Goal: Book appointment/travel/reservation

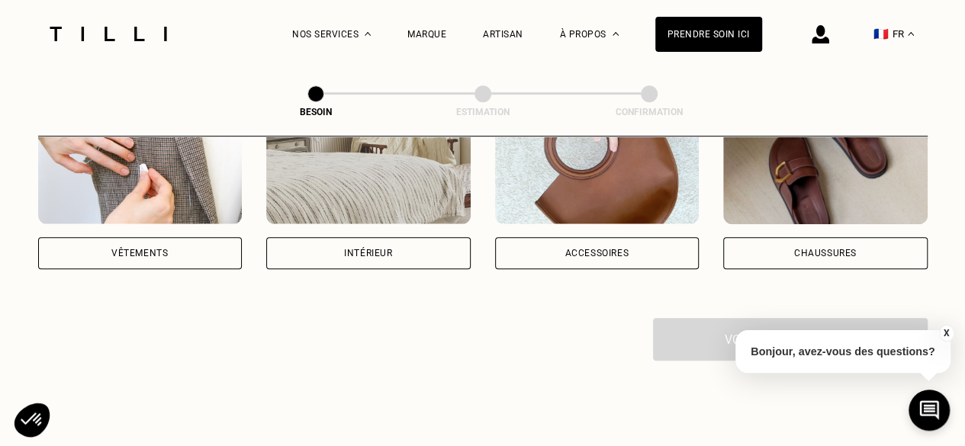
scroll to position [365, 0]
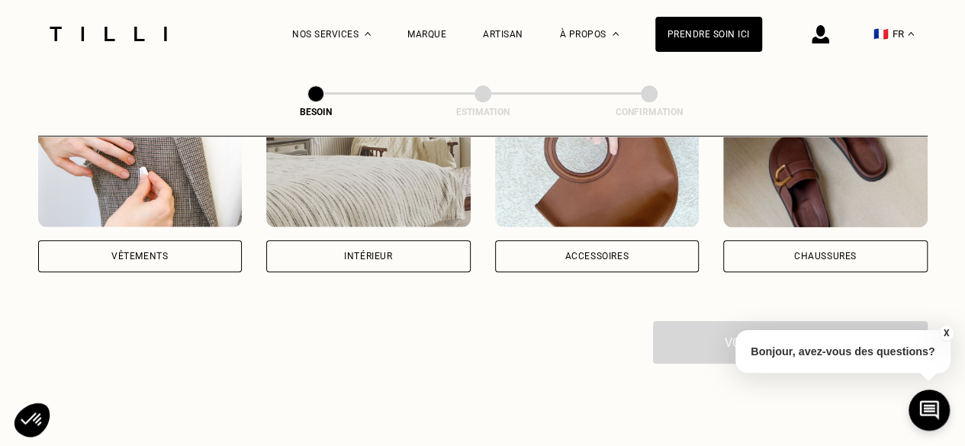
click at [177, 241] on div "Vêtements" at bounding box center [140, 256] width 205 height 32
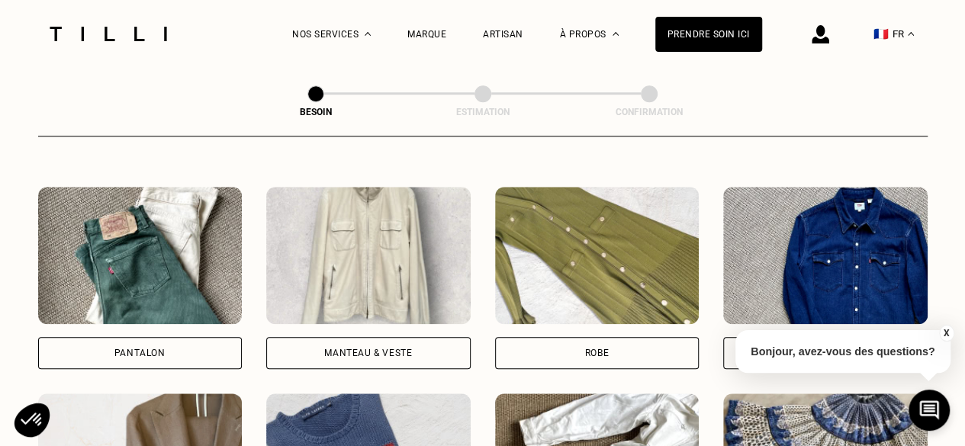
scroll to position [678, 0]
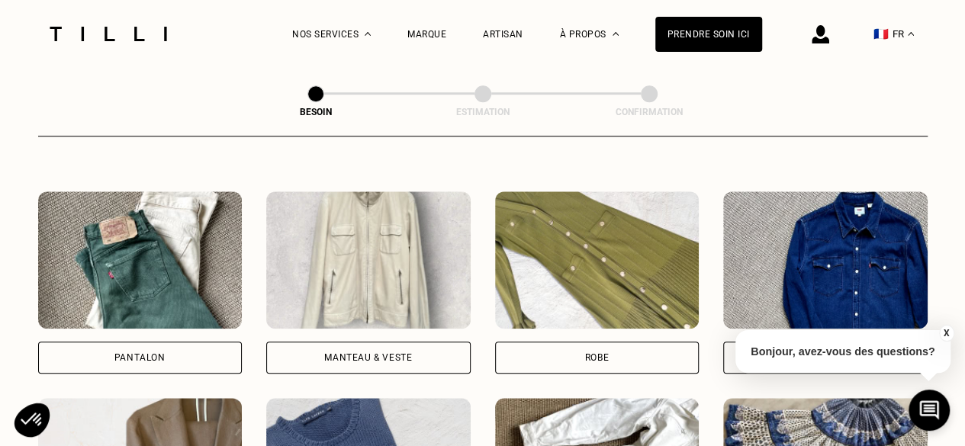
click at [582, 342] on div "Robe" at bounding box center [597, 358] width 205 height 32
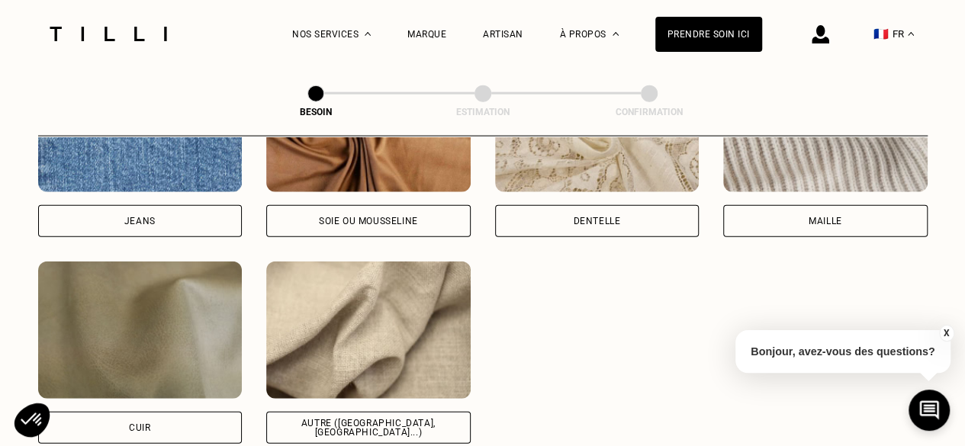
scroll to position [1724, 0]
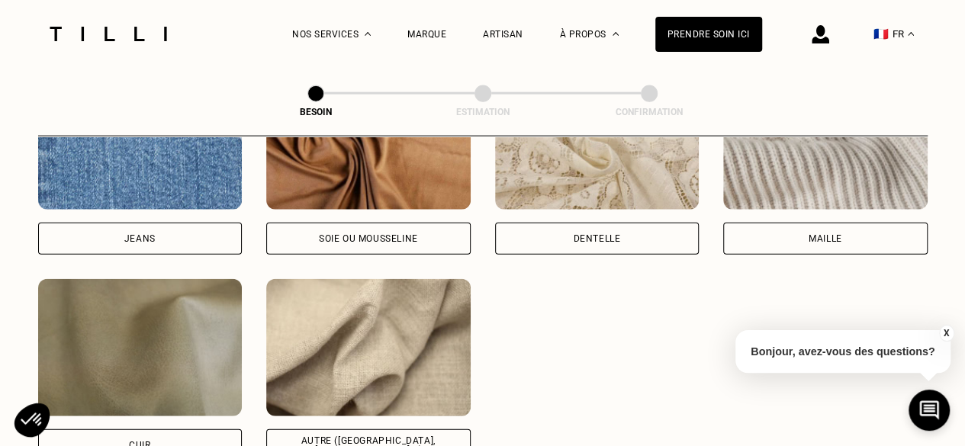
click at [414, 234] on div "Soie ou mousseline" at bounding box center [368, 238] width 99 height 9
select select "FR"
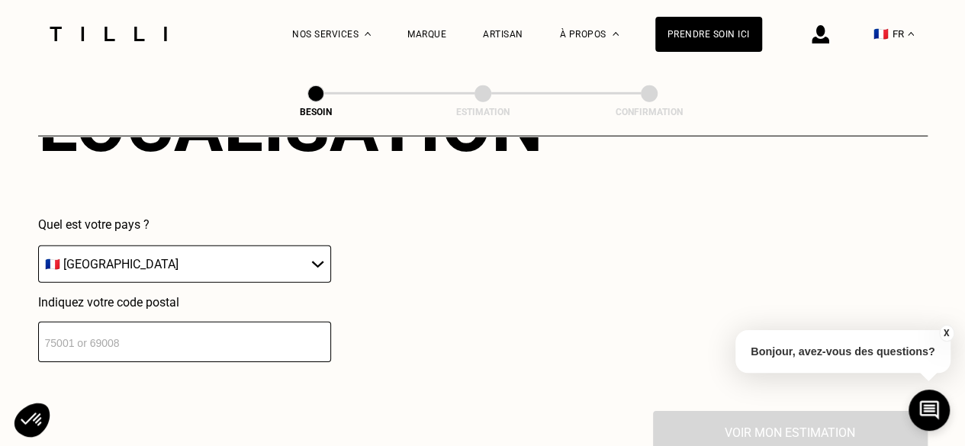
scroll to position [2201, 0]
click at [255, 337] on input "number" at bounding box center [184, 341] width 293 height 40
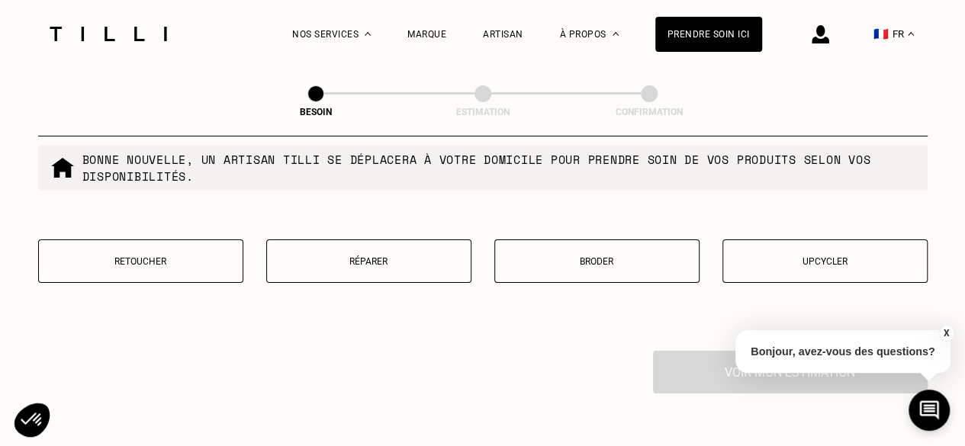
scroll to position [2651, 0]
type input "75011"
click at [354, 240] on button "Réparer" at bounding box center [368, 260] width 205 height 44
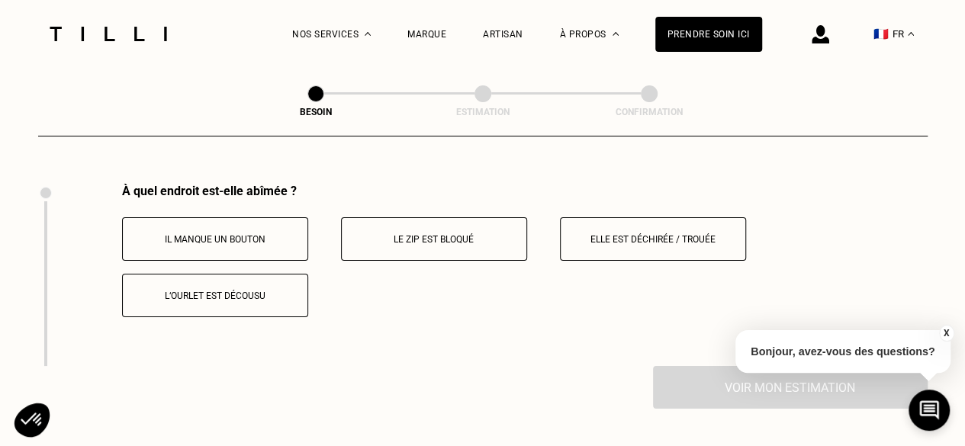
scroll to position [2821, 0]
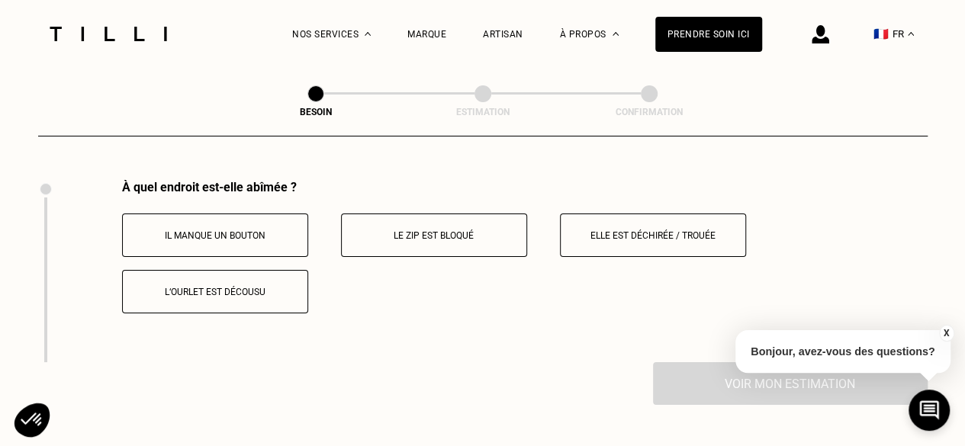
click at [588, 231] on p "Elle est déchirée / trouée" at bounding box center [653, 235] width 169 height 11
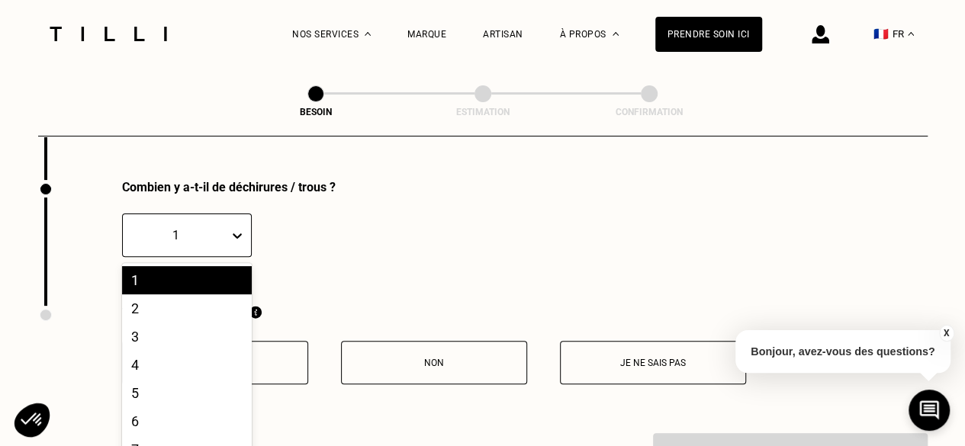
scroll to position [3047, 0]
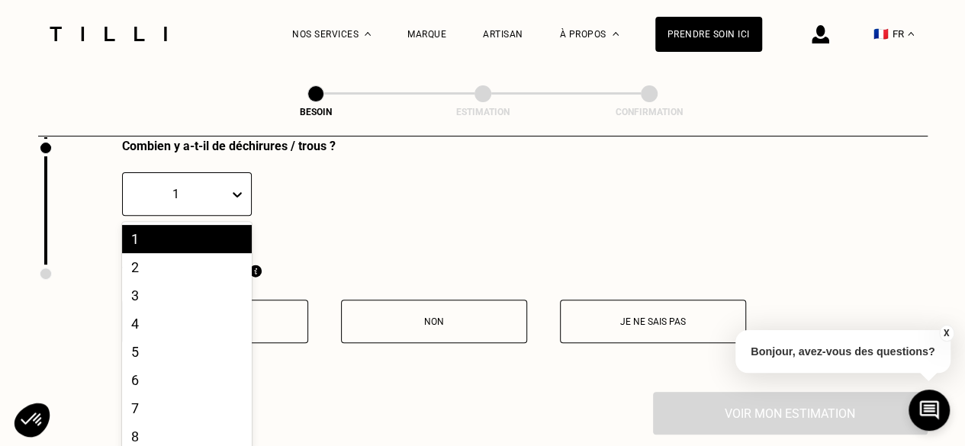
click at [235, 216] on div "10 results available. Use Up and Down to choose options, press Enter to select …" at bounding box center [187, 194] width 130 height 44
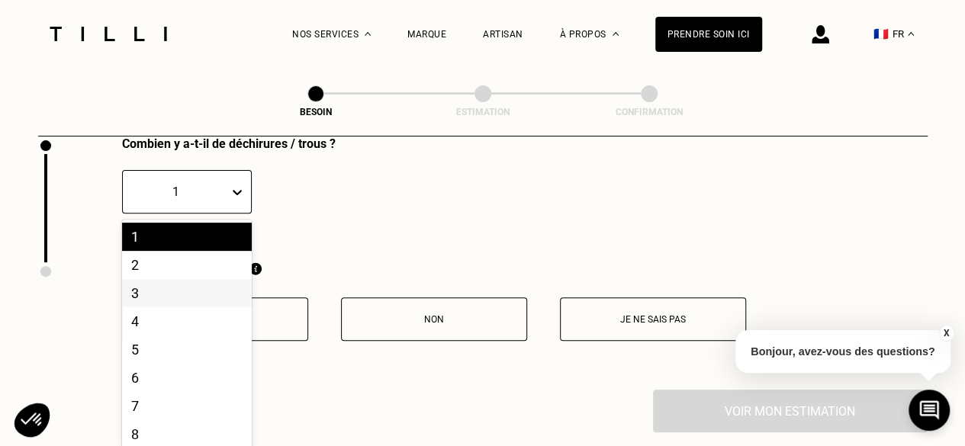
click at [185, 291] on div "3" at bounding box center [187, 293] width 130 height 28
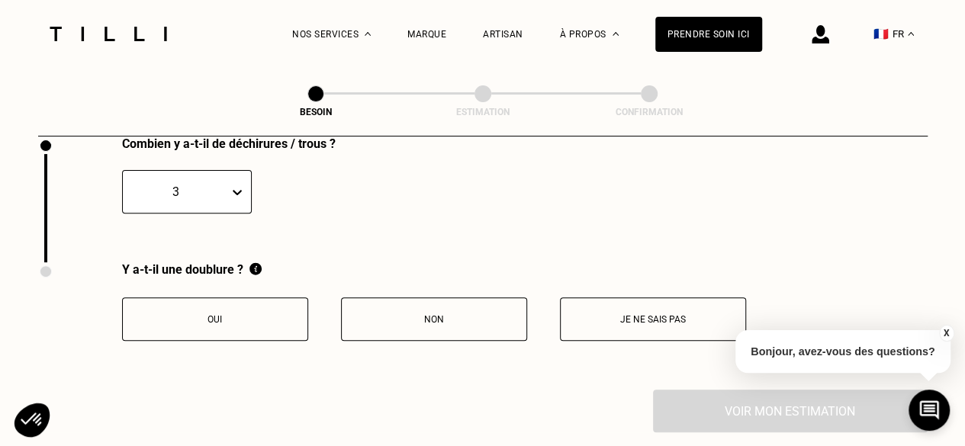
click at [395, 300] on button "Non" at bounding box center [434, 320] width 186 height 44
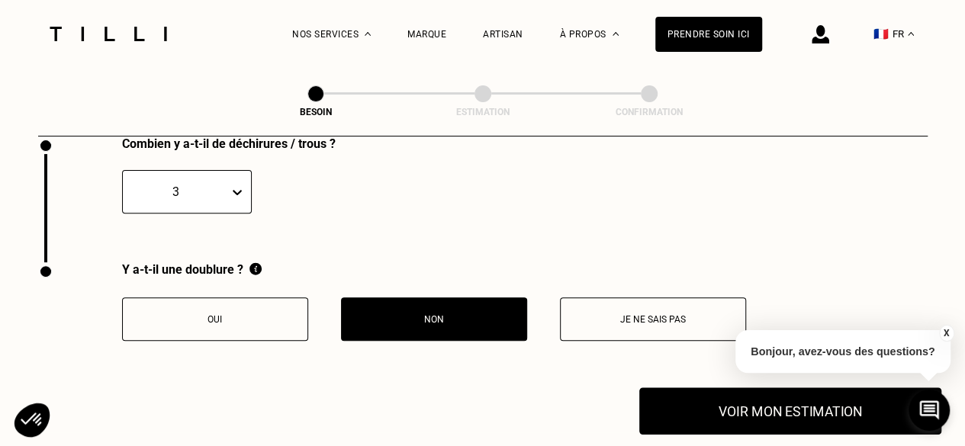
click at [691, 390] on button "Voir mon estimation" at bounding box center [791, 411] width 302 height 47
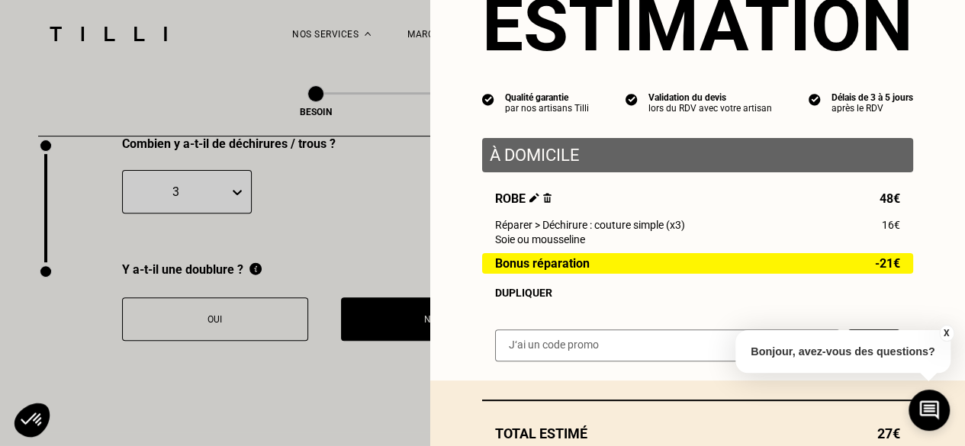
scroll to position [67, 0]
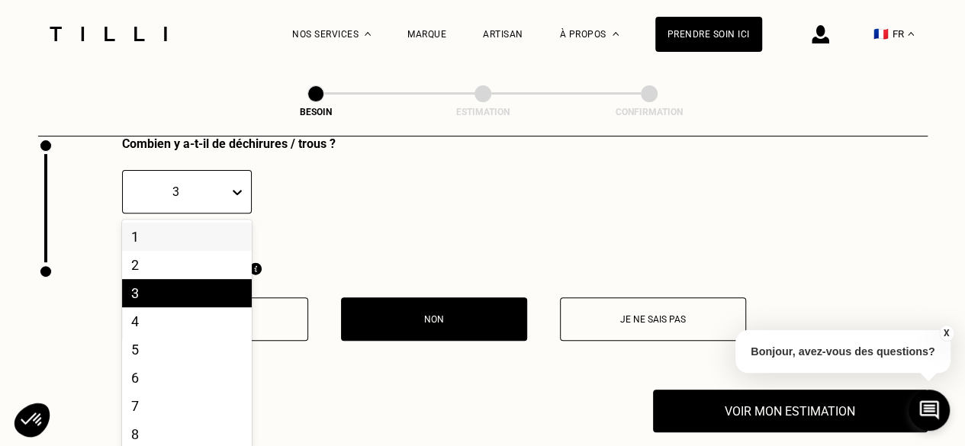
click at [240, 185] on icon at bounding box center [237, 192] width 15 height 15
click at [172, 260] on div "2" at bounding box center [187, 265] width 130 height 28
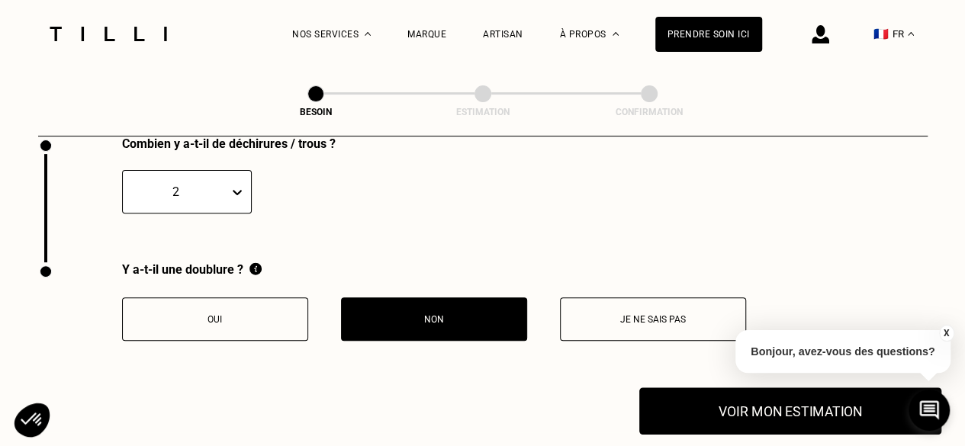
click at [717, 402] on button "Voir mon estimation" at bounding box center [791, 411] width 302 height 47
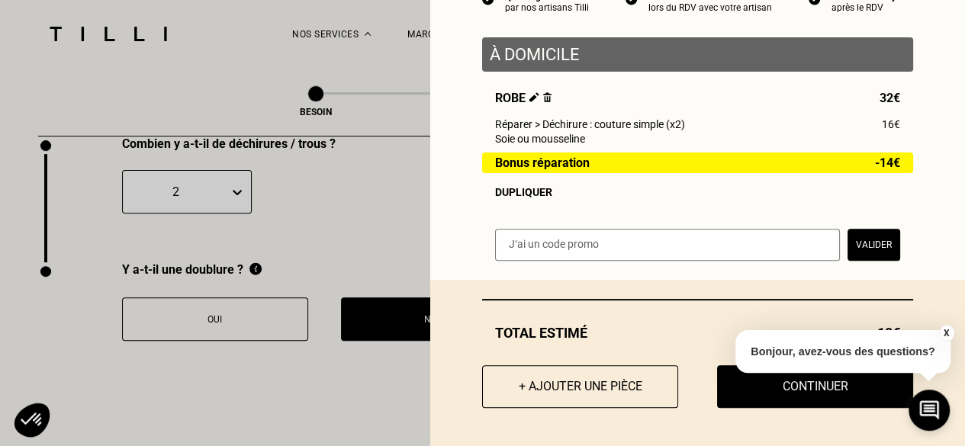
scroll to position [172, 0]
click at [714, 389] on button "Continuer" at bounding box center [815, 386] width 216 height 47
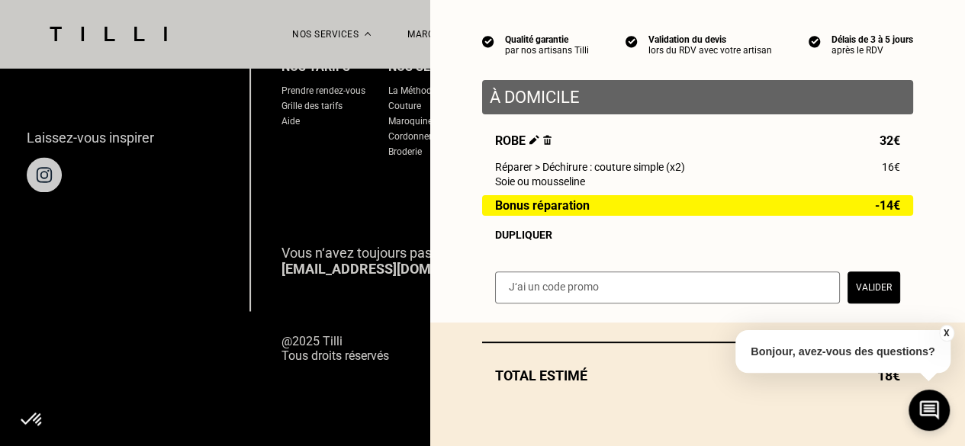
scroll to position [130, 0]
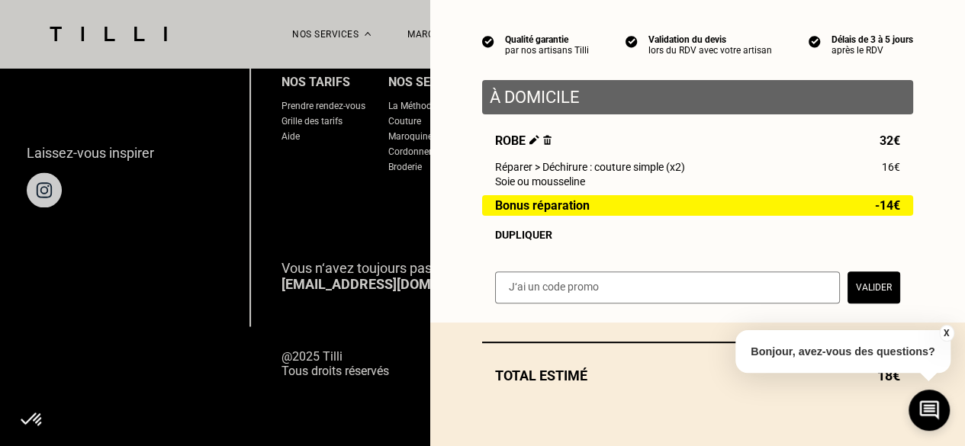
select select "FR"
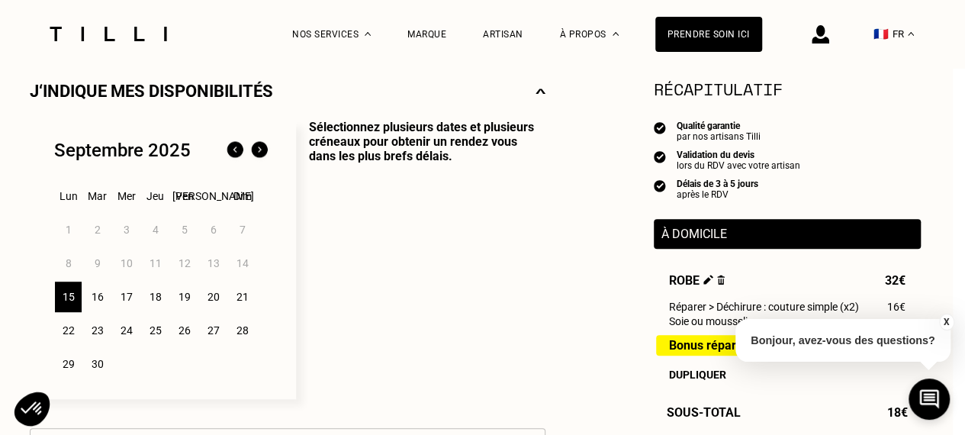
scroll to position [351, 12]
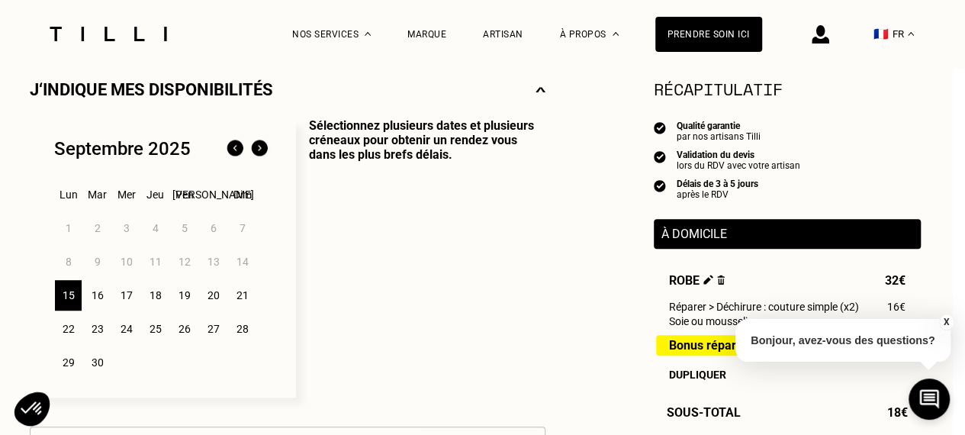
click at [95, 303] on div "16" at bounding box center [97, 295] width 27 height 31
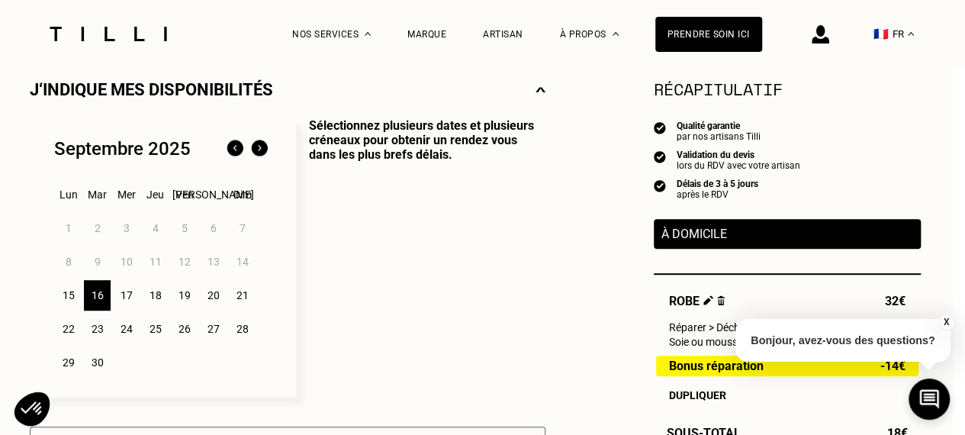
click at [126, 299] on div "17" at bounding box center [126, 295] width 27 height 31
click at [101, 300] on div "16" at bounding box center [97, 295] width 27 height 31
click at [258, 149] on img at bounding box center [259, 149] width 24 height 24
click at [234, 152] on img at bounding box center [235, 149] width 24 height 24
click at [60, 295] on div "15" at bounding box center [68, 295] width 27 height 31
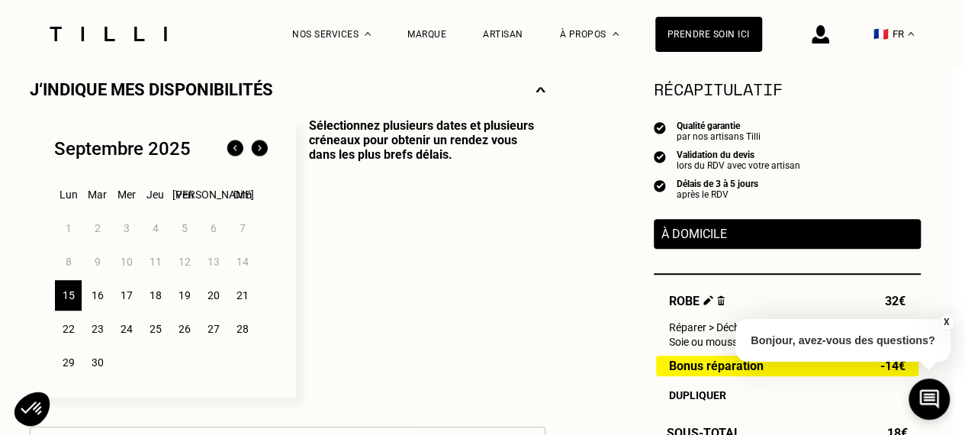
click at [101, 298] on div "16" at bounding box center [97, 295] width 27 height 31
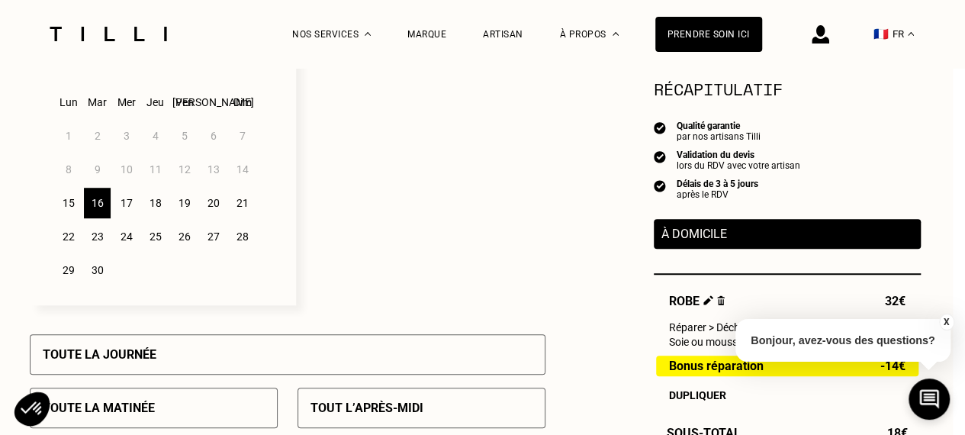
scroll to position [443, 12]
click at [166, 207] on div "18" at bounding box center [155, 204] width 27 height 31
click at [133, 359] on p "Toute la journée" at bounding box center [100, 355] width 114 height 15
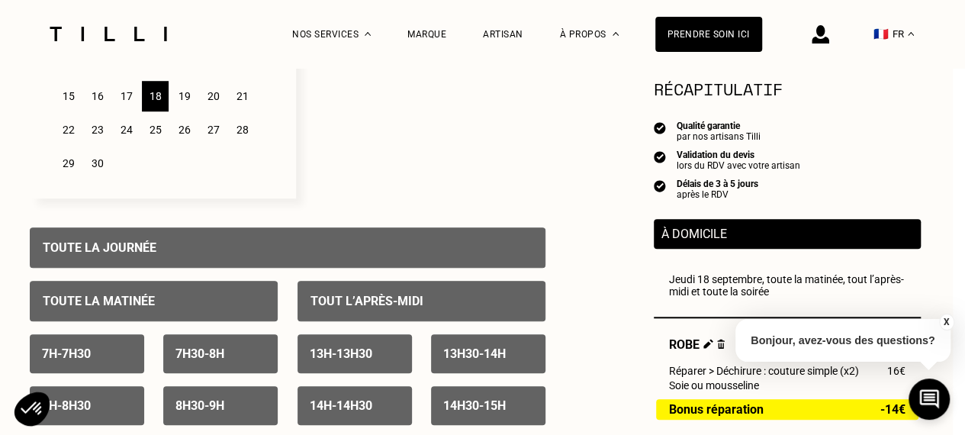
scroll to position [546, 12]
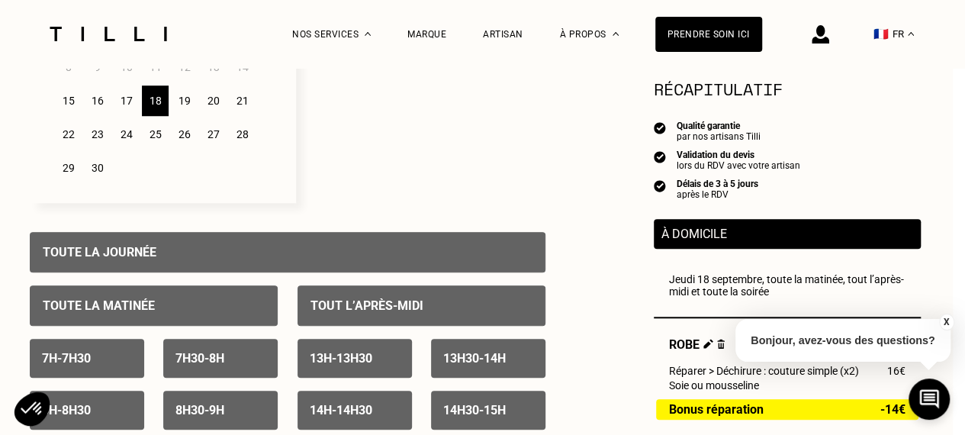
click at [95, 104] on div "16" at bounding box center [97, 100] width 27 height 31
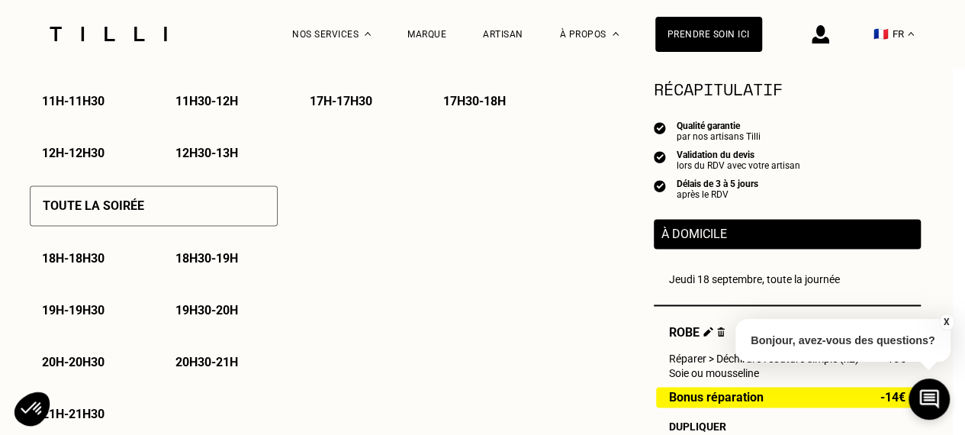
scroll to position [1071, 12]
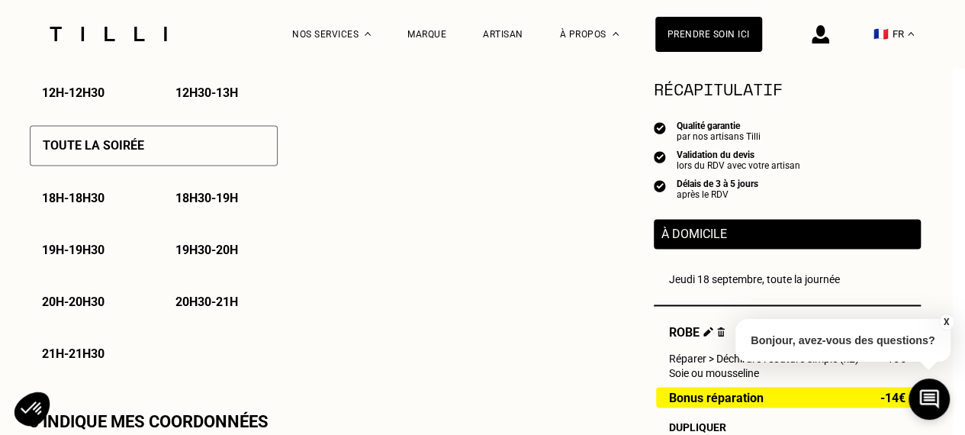
click at [99, 205] on p "18h - 18h30" at bounding box center [73, 198] width 63 height 15
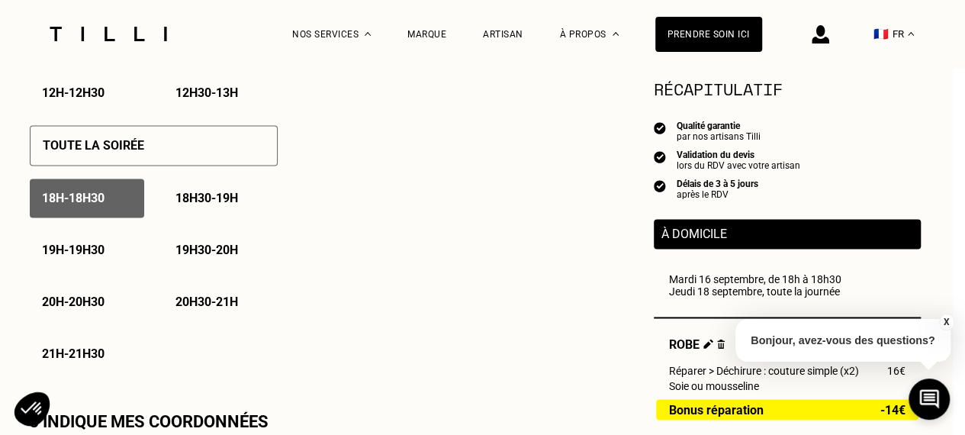
click at [95, 246] on div "19h - 19h30" at bounding box center [87, 249] width 114 height 39
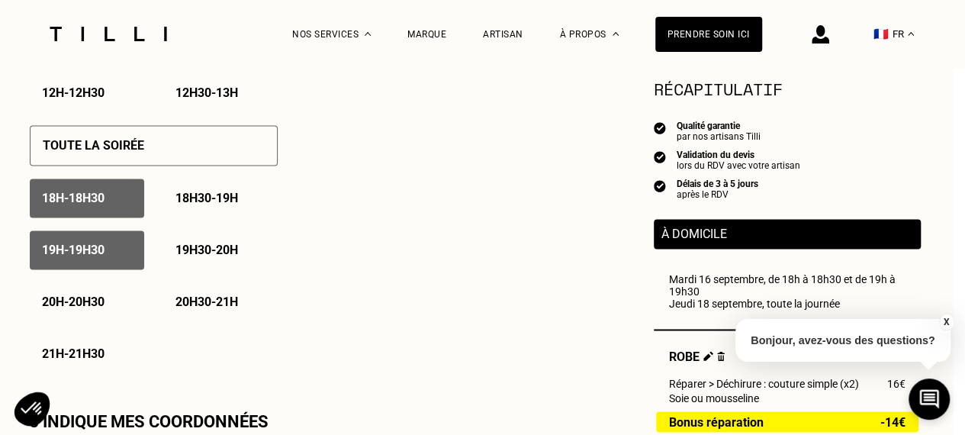
click at [85, 309] on p "20h - 20h30" at bounding box center [73, 302] width 63 height 15
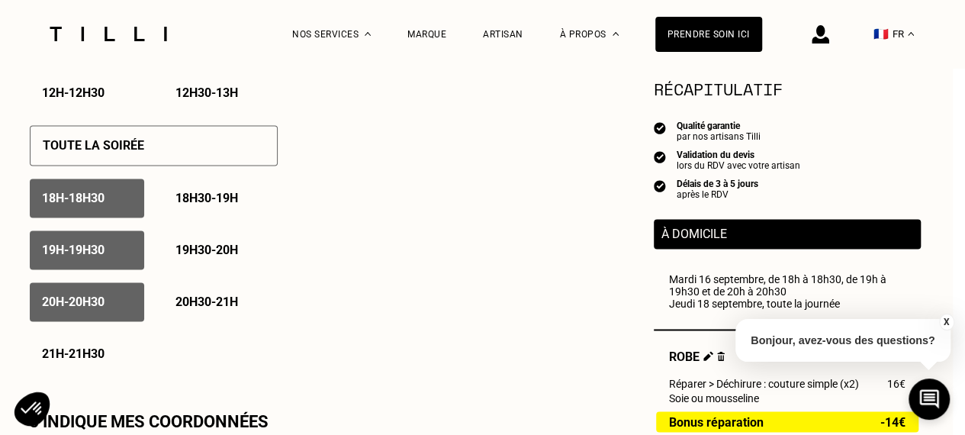
click at [188, 193] on div "18h30 - 19h" at bounding box center [220, 198] width 114 height 39
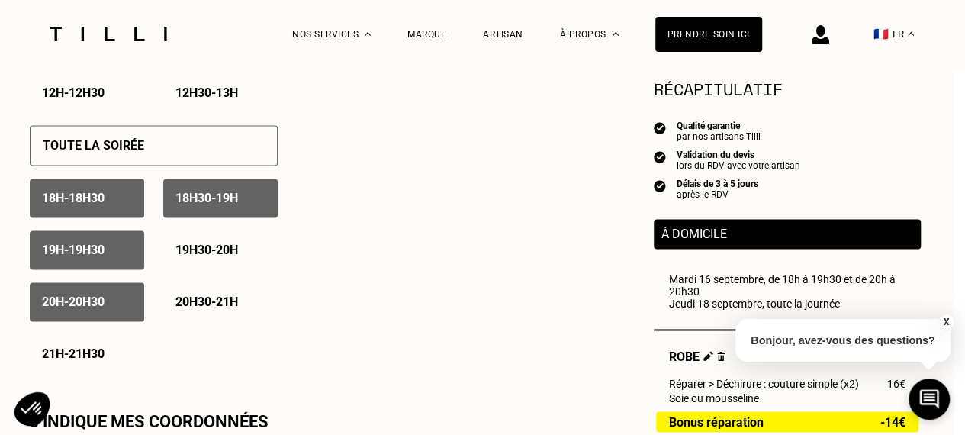
click at [188, 246] on div "19h30 - 20h" at bounding box center [220, 249] width 114 height 39
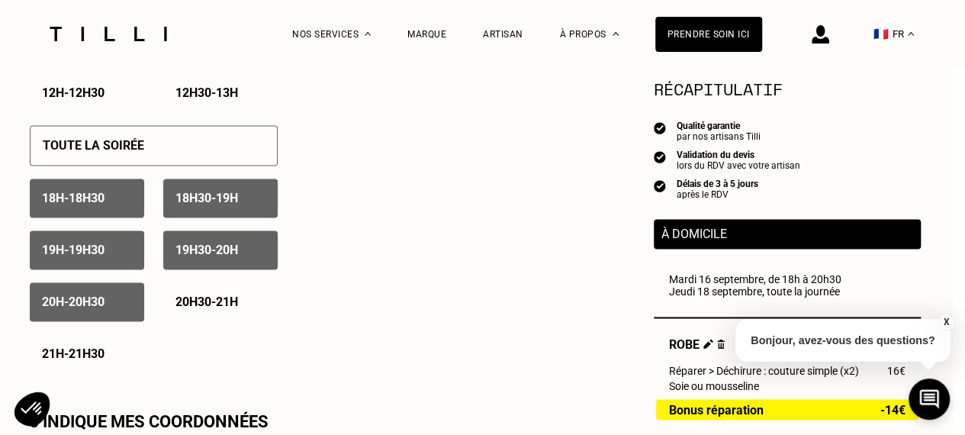
click at [99, 308] on p "20h - 20h30" at bounding box center [73, 302] width 63 height 15
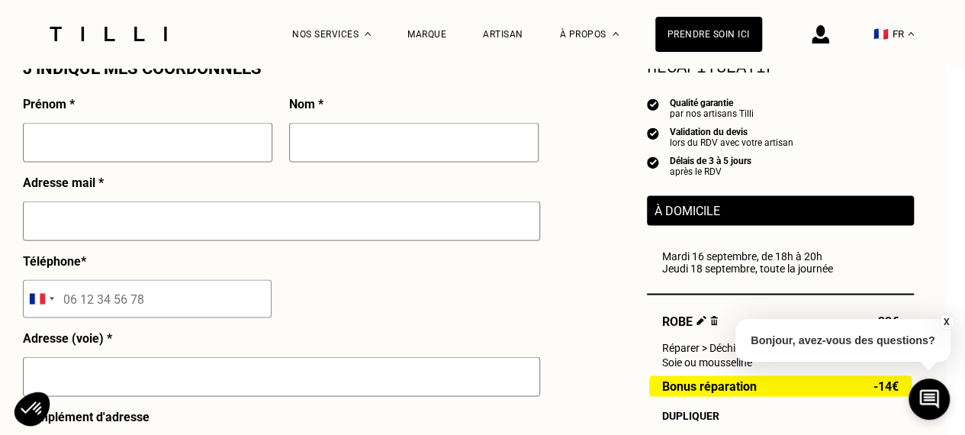
scroll to position [1424, 20]
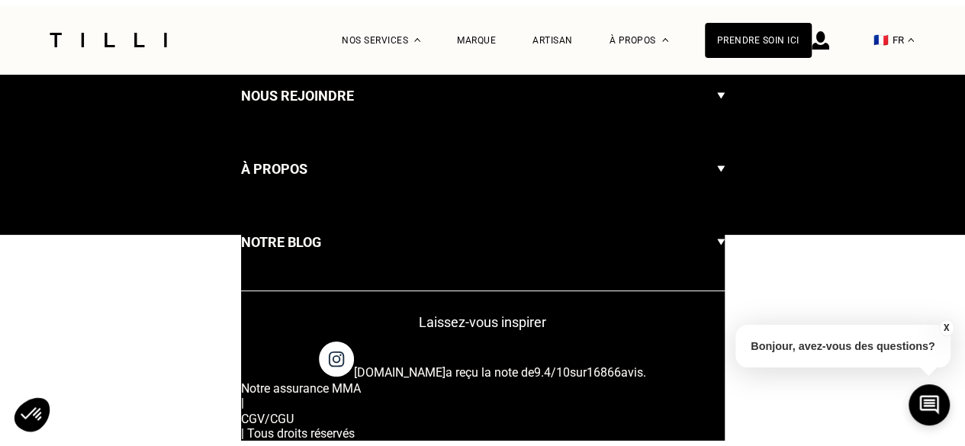
scroll to position [1100, 0]
